Goal: Task Accomplishment & Management: Manage account settings

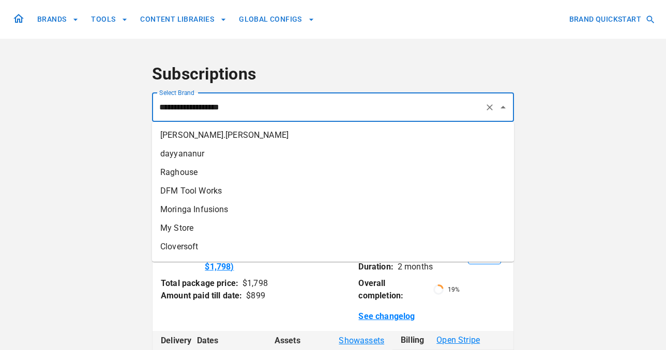
click at [314, 113] on input "**********" at bounding box center [318, 108] width 323 height 20
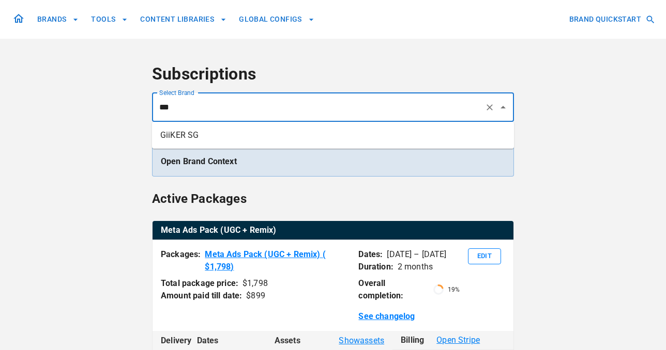
click at [301, 144] on li "GiiKER SG" at bounding box center [333, 135] width 362 height 19
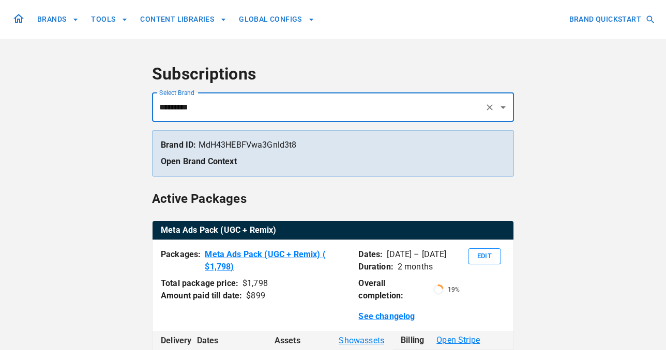
type input "*********"
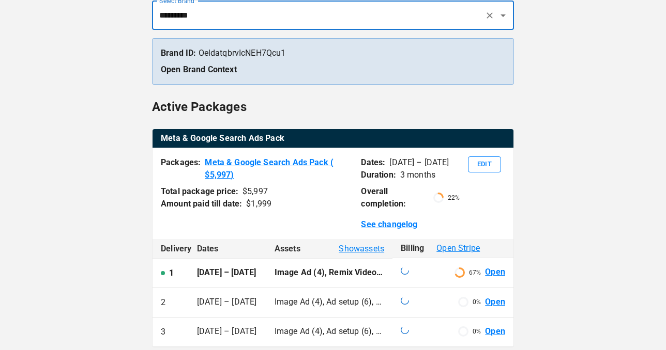
scroll to position [134, 0]
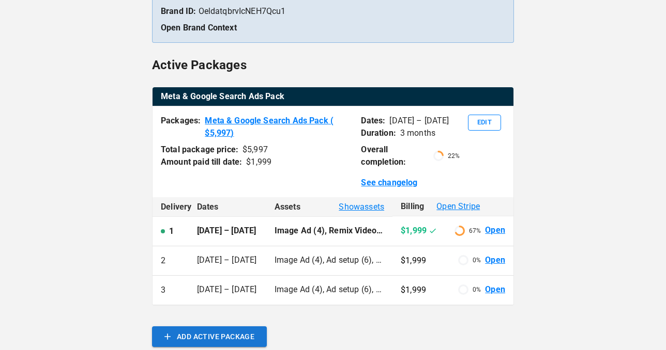
click at [365, 209] on span "Show assets" at bounding box center [360, 207] width 45 height 12
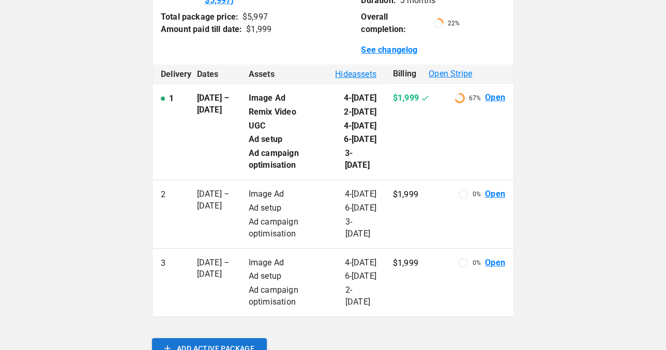
scroll to position [129, 0]
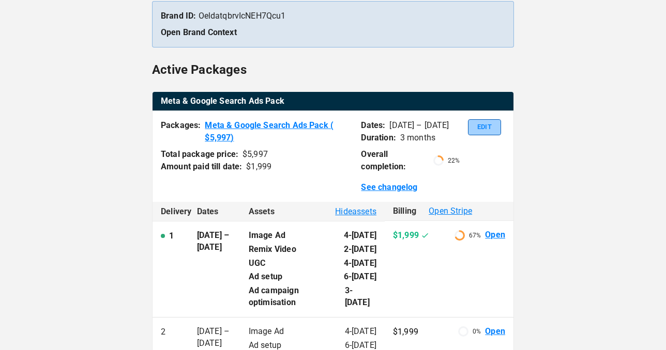
click at [471, 126] on button "Edit" at bounding box center [484, 127] width 33 height 16
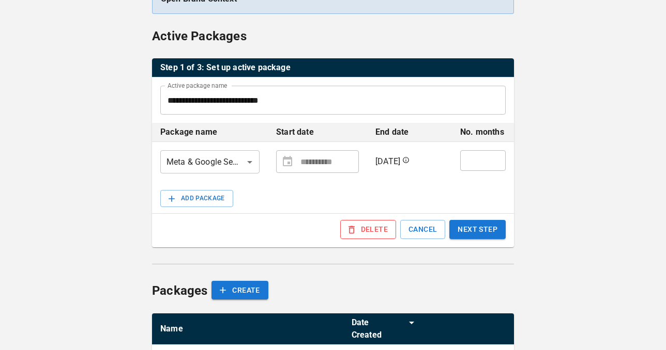
scroll to position [168, 0]
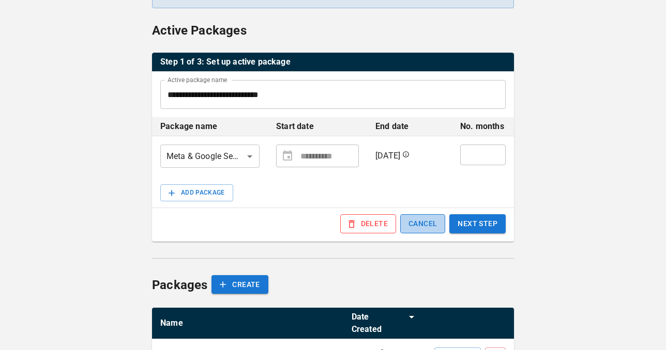
click at [431, 221] on button "CANCEL" at bounding box center [422, 223] width 45 height 19
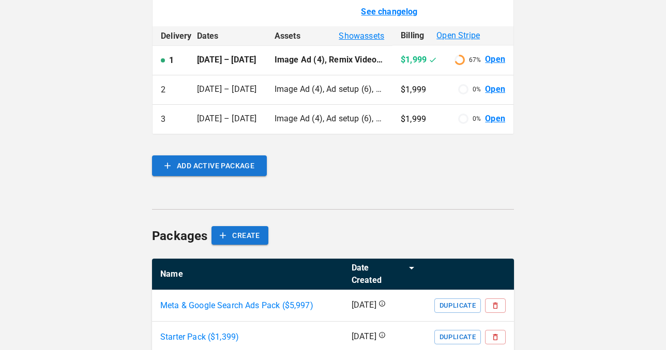
scroll to position [337, 0]
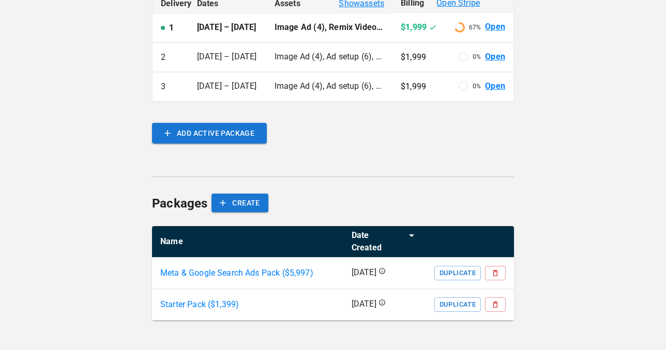
click at [279, 273] on p "Meta & Google Search Ads Pack ($ 5,997 )" at bounding box center [236, 273] width 153 height 12
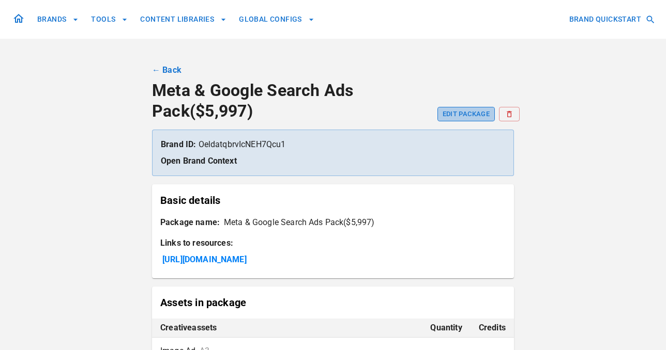
click at [462, 114] on button "EDIT PACKAGE" at bounding box center [465, 114] width 57 height 14
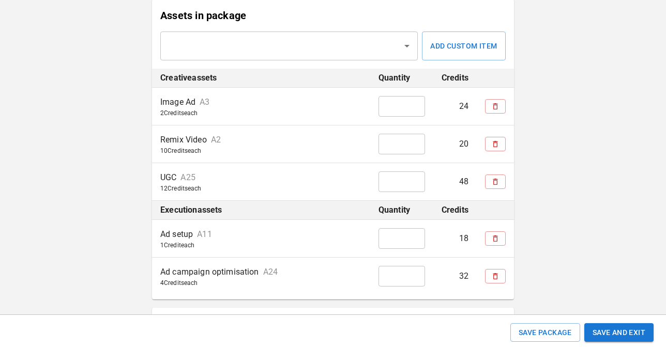
scroll to position [378, 0]
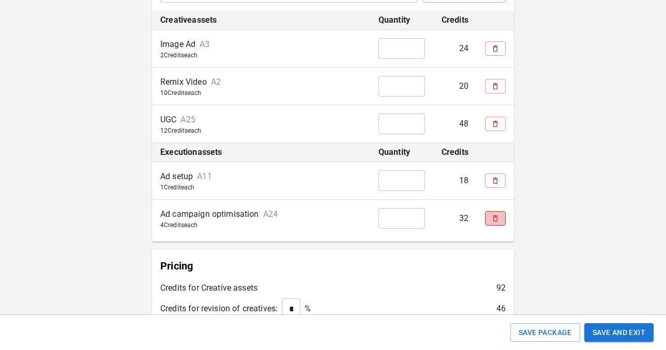
click at [489, 217] on button "simple table" at bounding box center [495, 218] width 21 height 14
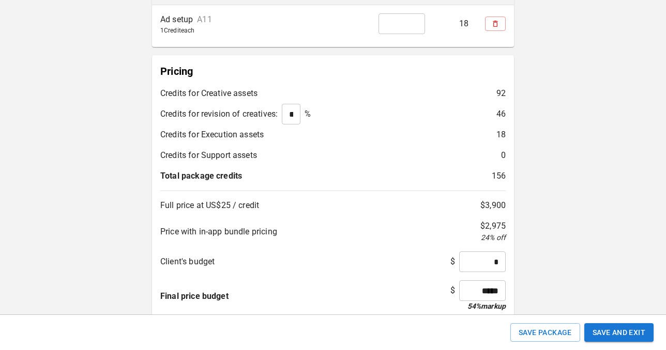
scroll to position [561, 0]
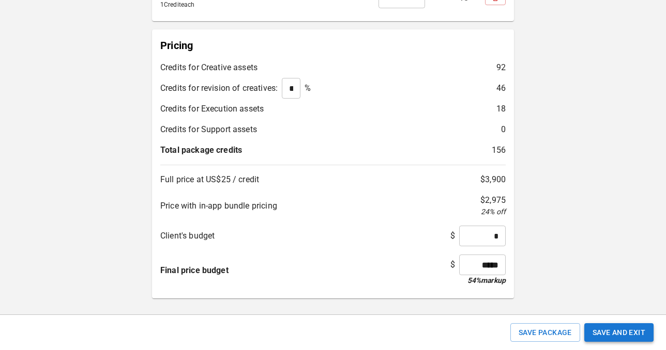
click at [618, 332] on button "Save and Exit" at bounding box center [618, 332] width 69 height 19
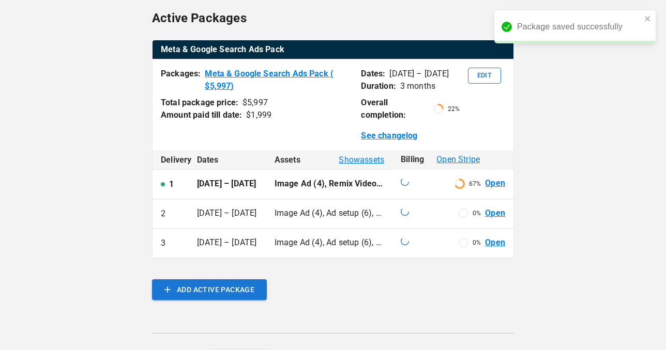
scroll to position [210, 0]
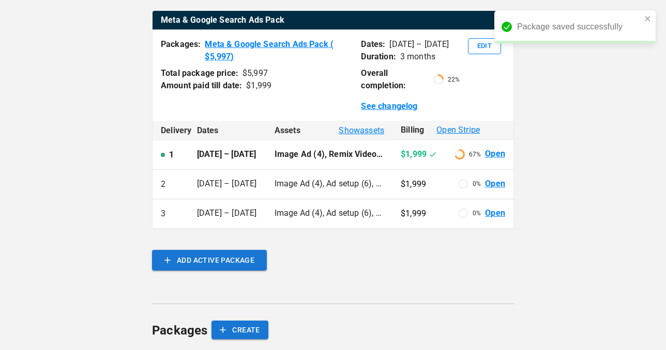
click at [361, 129] on span "Show assets" at bounding box center [360, 131] width 45 height 12
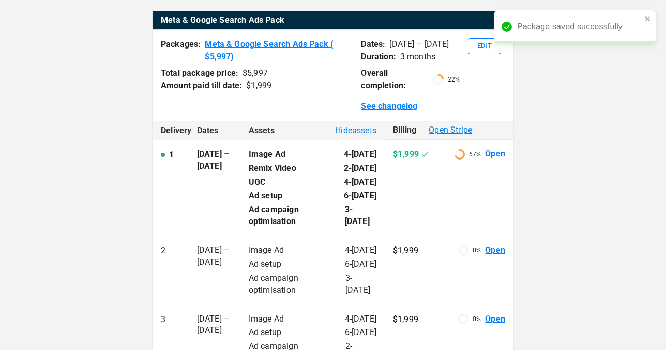
click at [361, 133] on span "Hide assets" at bounding box center [355, 131] width 41 height 12
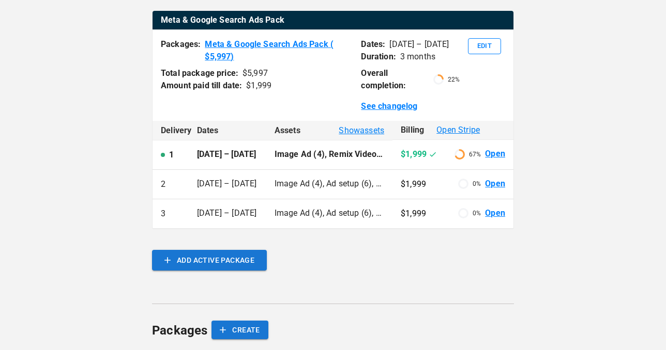
click at [361, 133] on span "Show assets" at bounding box center [360, 131] width 45 height 12
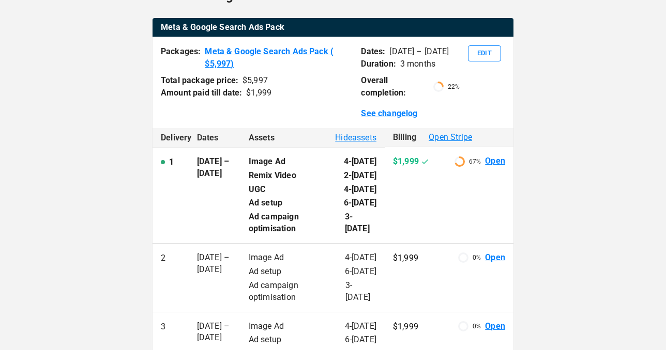
scroll to position [195, 0]
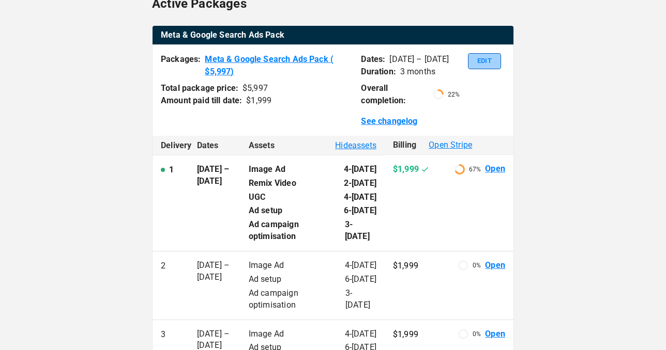
click at [475, 63] on button "Edit" at bounding box center [484, 61] width 33 height 16
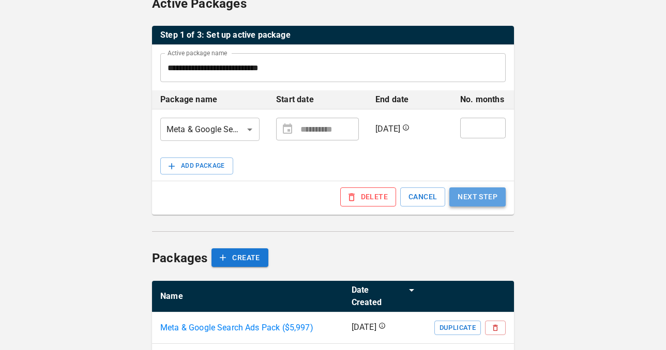
click at [475, 203] on button "NEXT STEP" at bounding box center [477, 197] width 56 height 19
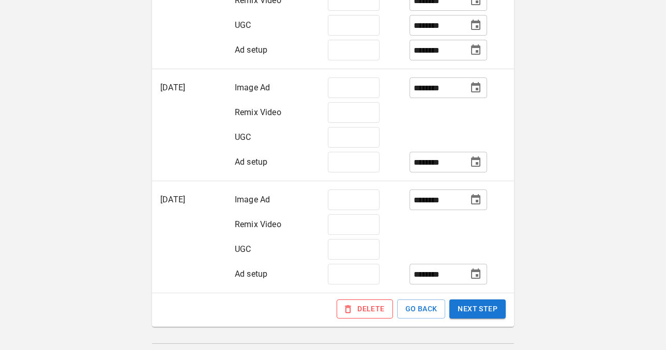
scroll to position [427, 0]
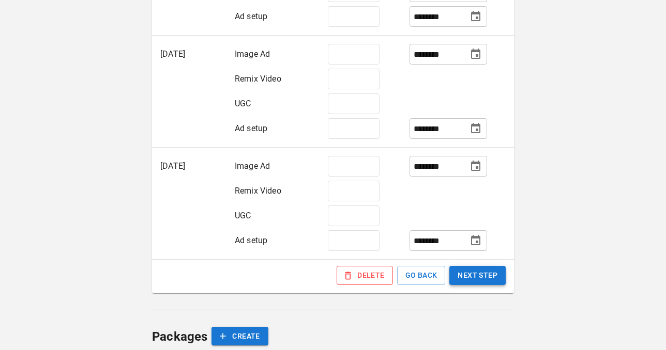
click at [472, 273] on button "NEXT STEP" at bounding box center [477, 275] width 56 height 19
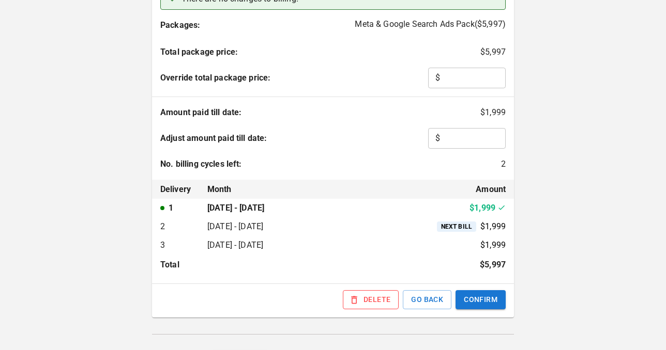
scroll to position [286, 0]
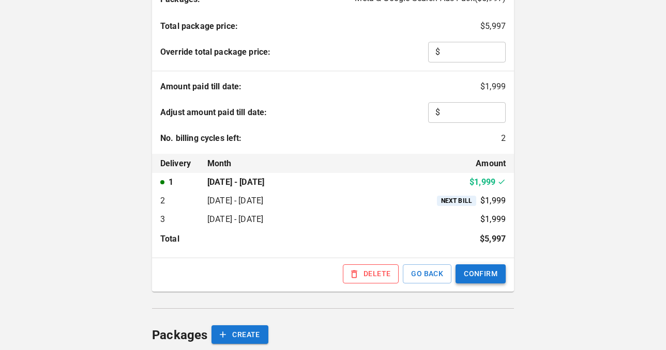
click at [492, 275] on button "CONFIRM" at bounding box center [480, 274] width 50 height 19
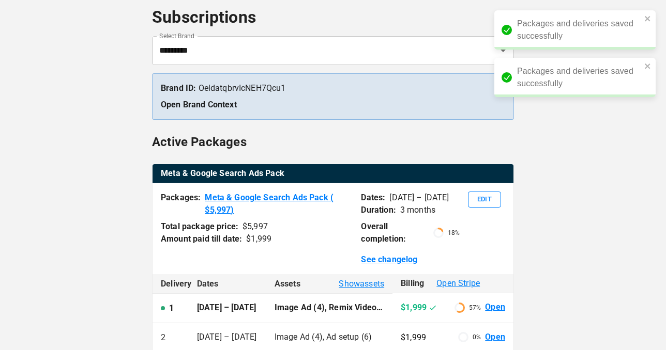
scroll to position [109, 0]
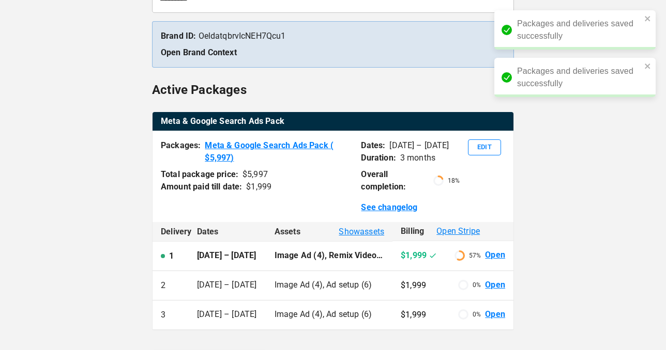
click at [363, 229] on span "Show assets" at bounding box center [360, 232] width 45 height 12
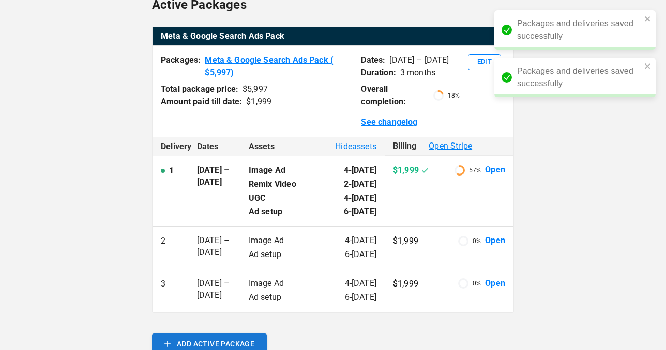
scroll to position [195, 0]
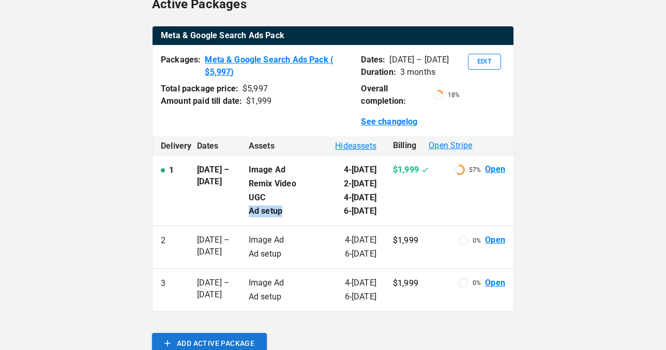
drag, startPoint x: 294, startPoint y: 214, endPoint x: 248, endPoint y: 212, distance: 46.1
click at [248, 212] on td "Image Ad [DATE] Remix Video [DATE] UGC [DATE] Ad setup [DATE]" at bounding box center [312, 191] width 144 height 71
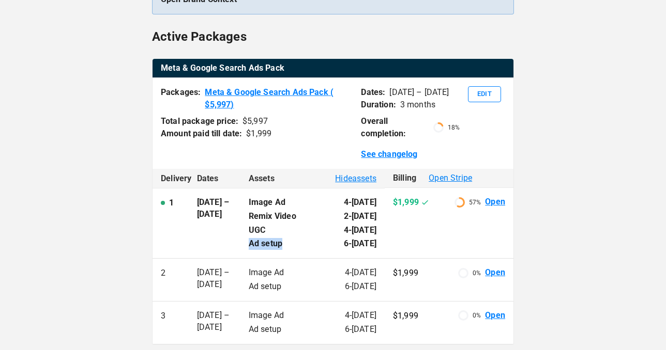
scroll to position [168, 0]
